Goal: Task Accomplishment & Management: Manage account settings

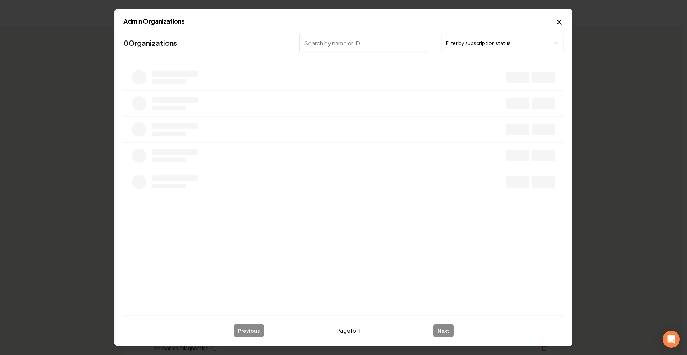
click at [474, 49] on button "Filter by subscription status" at bounding box center [502, 43] width 122 height 20
click at [366, 45] on body "Organization Rebolt Site Builder 2479 companies Add New Business Logo Company N…" at bounding box center [341, 177] width 682 height 355
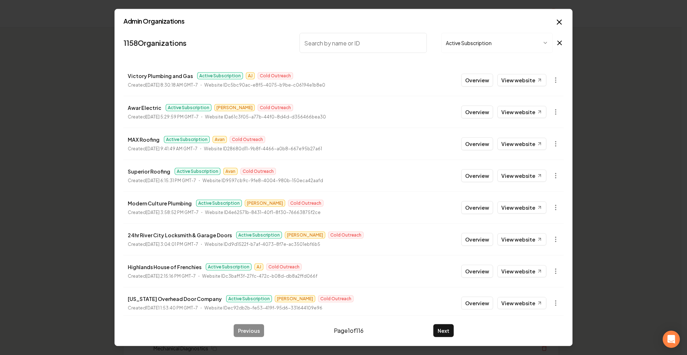
click at [361, 45] on input "search" at bounding box center [362, 43] width 127 height 20
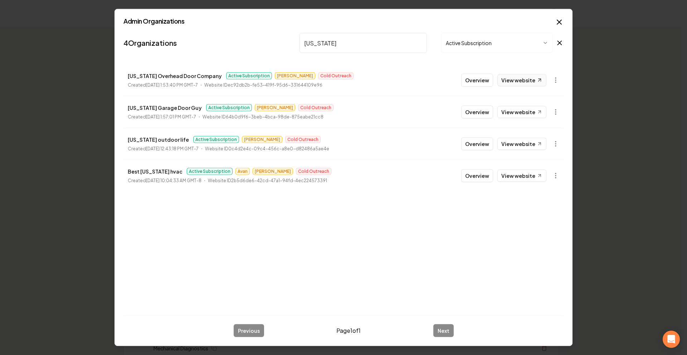
type input "[US_STATE]"
click at [520, 84] on link "View website" at bounding box center [521, 80] width 49 height 12
click at [420, 45] on input "[US_STATE]" at bounding box center [362, 43] width 127 height 20
click at [419, 41] on input "[US_STATE]" at bounding box center [362, 43] width 127 height 20
click at [461, 50] on button "Active Subscription" at bounding box center [497, 43] width 112 height 20
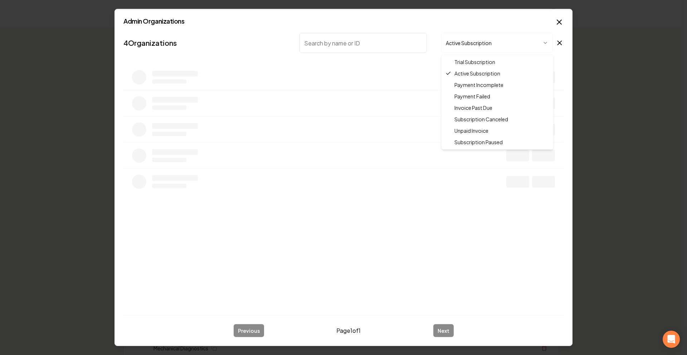
click at [557, 16] on div at bounding box center [343, 177] width 687 height 355
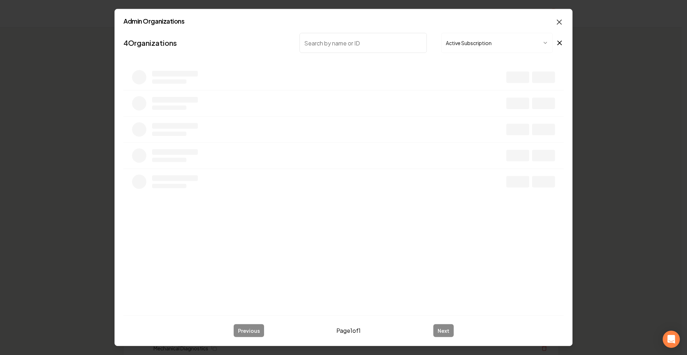
click at [560, 20] on icon "button" at bounding box center [559, 22] width 9 height 9
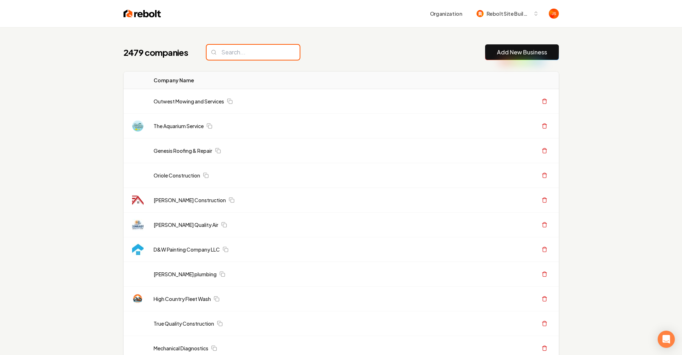
click at [240, 51] on input "search" at bounding box center [252, 52] width 93 height 15
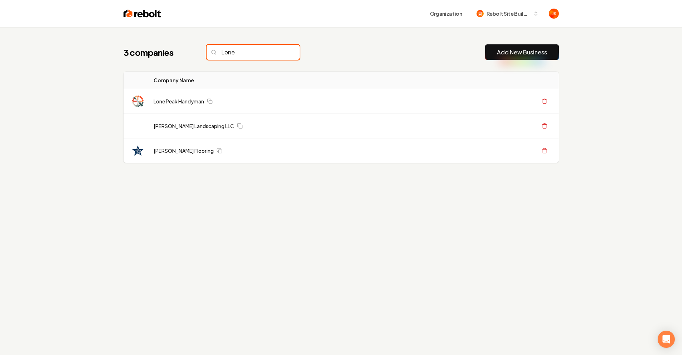
type input "Lone"
click at [278, 51] on input "Lone" at bounding box center [252, 52] width 93 height 15
click at [279, 53] on input "Lone" at bounding box center [252, 52] width 93 height 15
click at [280, 54] on input "Lone" at bounding box center [252, 52] width 93 height 15
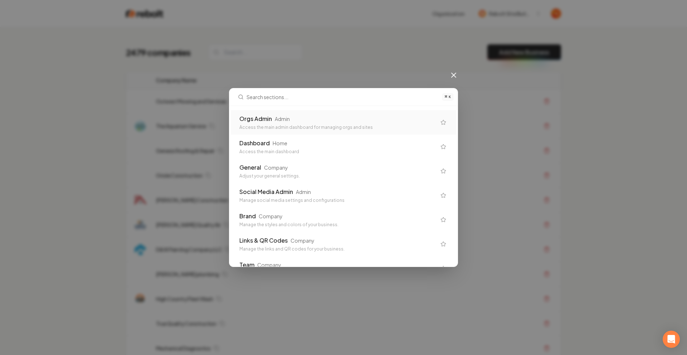
click at [404, 60] on div "⌘ K Orgs Admin Admin Access the main admin dashboard for managing orgs and site…" at bounding box center [343, 177] width 687 height 355
click at [465, 77] on div "⌘ K Orgs Admin Admin Access the main admin dashboard for managing orgs and site…" at bounding box center [343, 177] width 687 height 355
click at [452, 74] on icon at bounding box center [454, 75] width 4 height 4
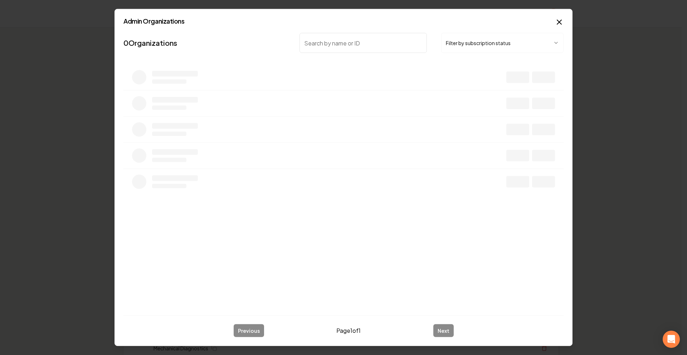
click at [447, 46] on body "Organization Rebolt Site Builder 2479 companies Add New Business Logo Company N…" at bounding box center [341, 177] width 682 height 355
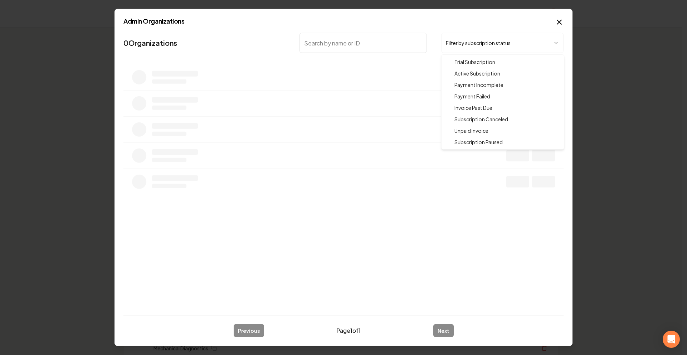
drag, startPoint x: 465, startPoint y: 73, endPoint x: 365, endPoint y: 42, distance: 104.6
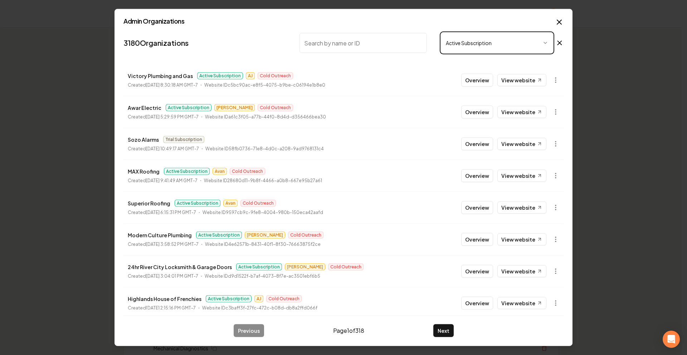
click at [365, 42] on body "Organization Rebolt Site Builder 2479 companies Add New Business Logo Company N…" at bounding box center [341, 177] width 682 height 355
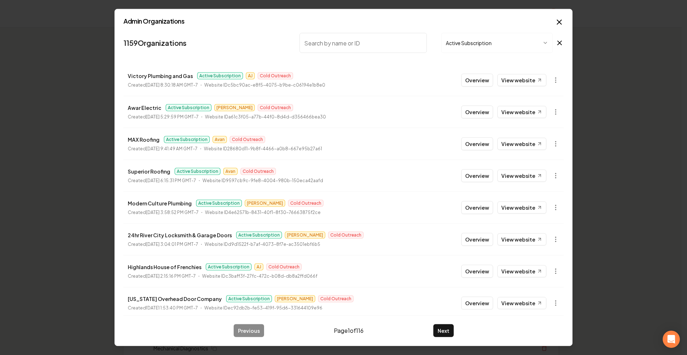
click at [365, 44] on input "search" at bounding box center [362, 43] width 127 height 20
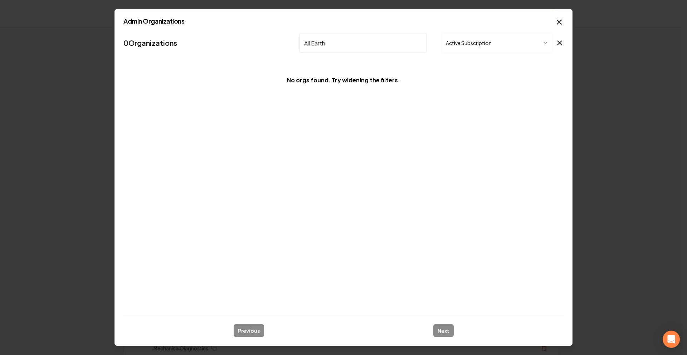
click at [467, 49] on button "Active Subscription" at bounding box center [497, 43] width 112 height 20
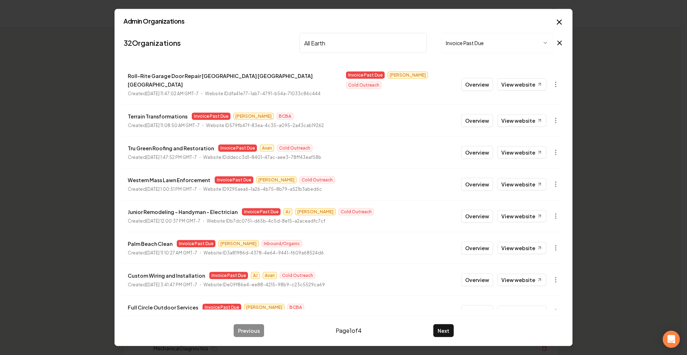
click at [356, 44] on input "All Earth" at bounding box center [362, 43] width 127 height 20
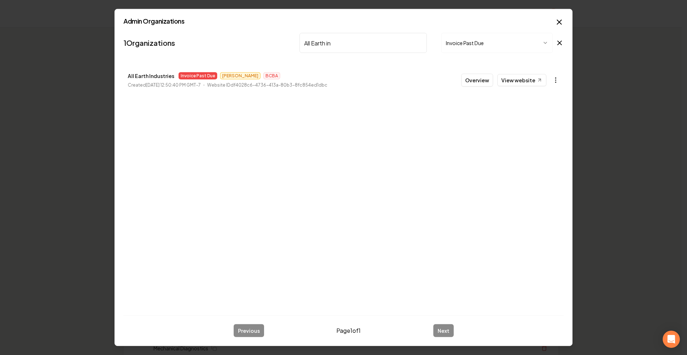
type input "All Earth in"
click at [557, 82] on icon "button" at bounding box center [555, 80] width 7 height 7
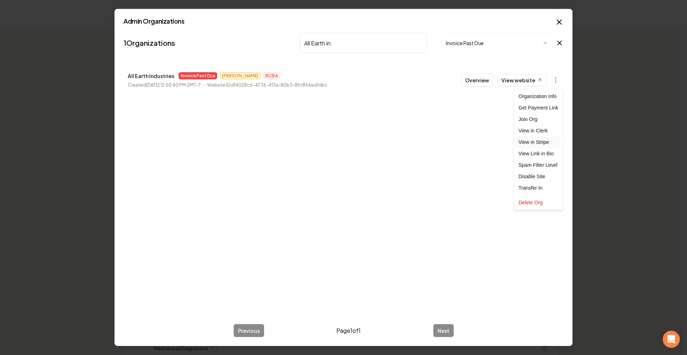
click at [549, 141] on link "View in Stripe" at bounding box center [538, 141] width 45 height 11
